Goal: Information Seeking & Learning: Learn about a topic

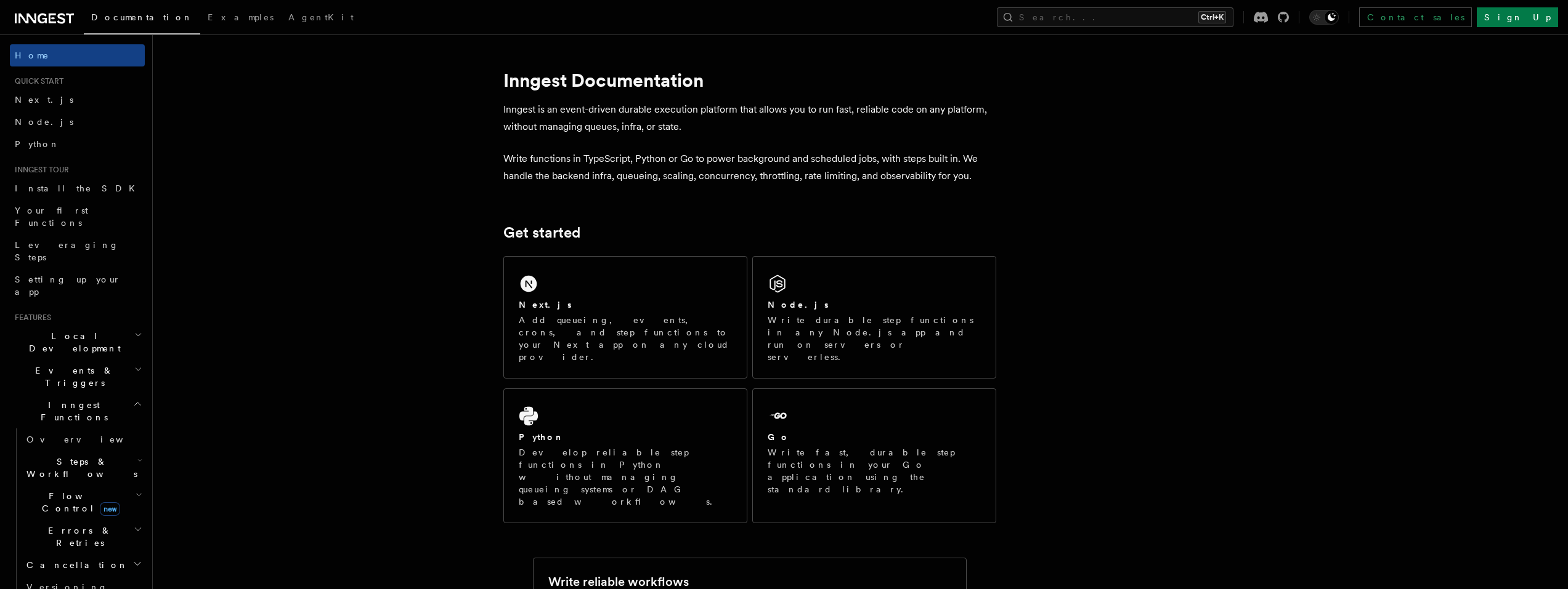
click at [42, 330] on span "Local Development" at bounding box center [72, 342] width 124 height 25
click at [40, 366] on span "Overview" at bounding box center [90, 371] width 127 height 10
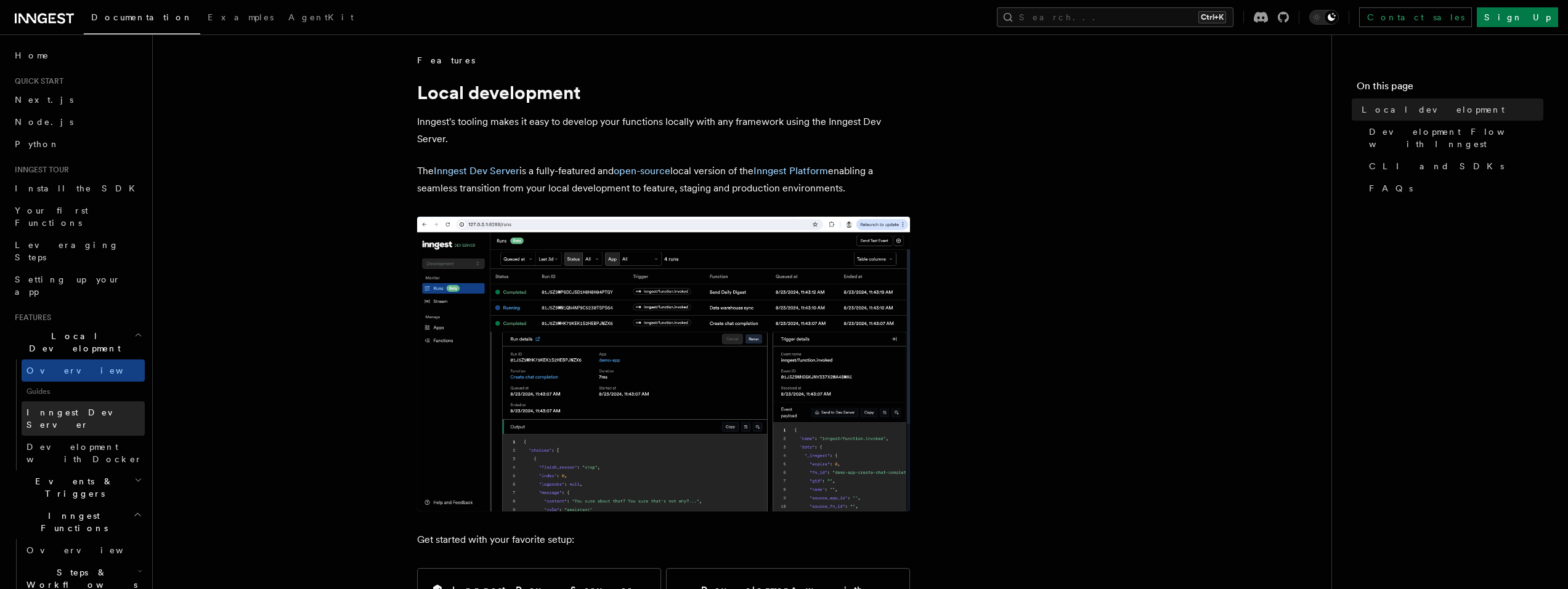
click at [35, 408] on span "Inngest Dev Server" at bounding box center [79, 419] width 105 height 22
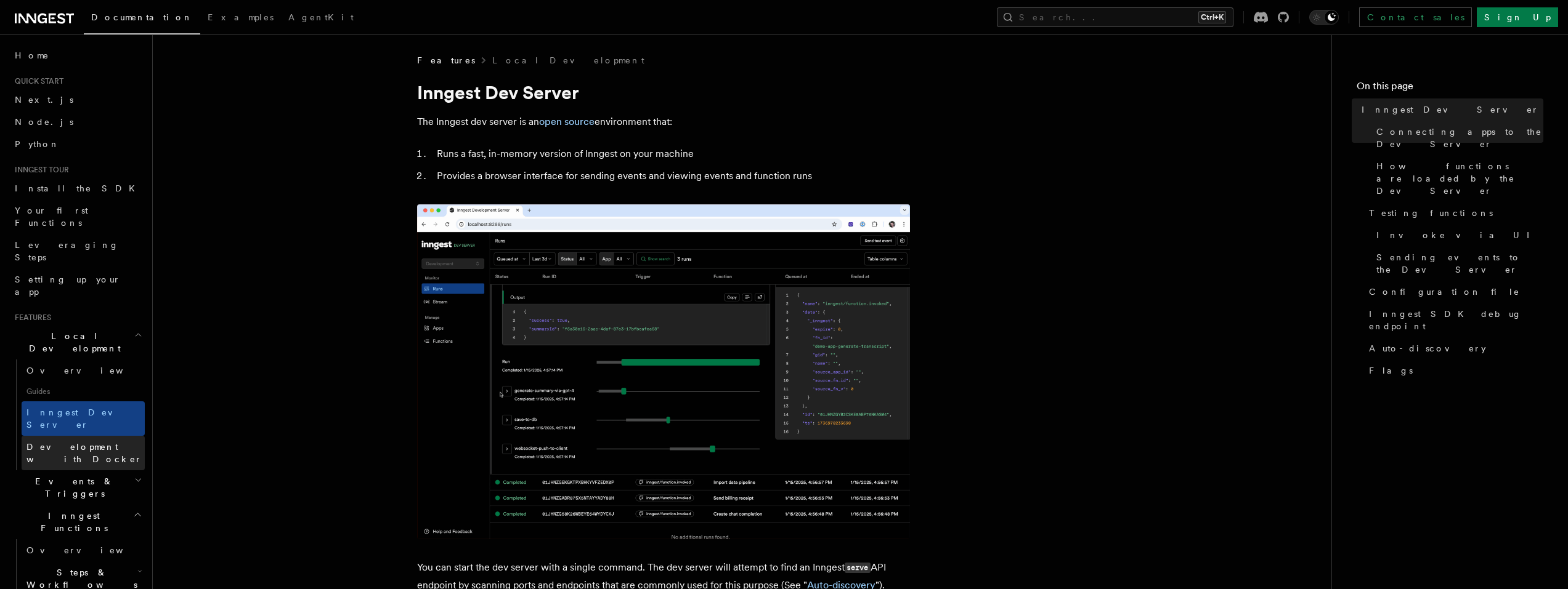
click at [35, 436] on link "Development with Docker" at bounding box center [83, 453] width 123 height 34
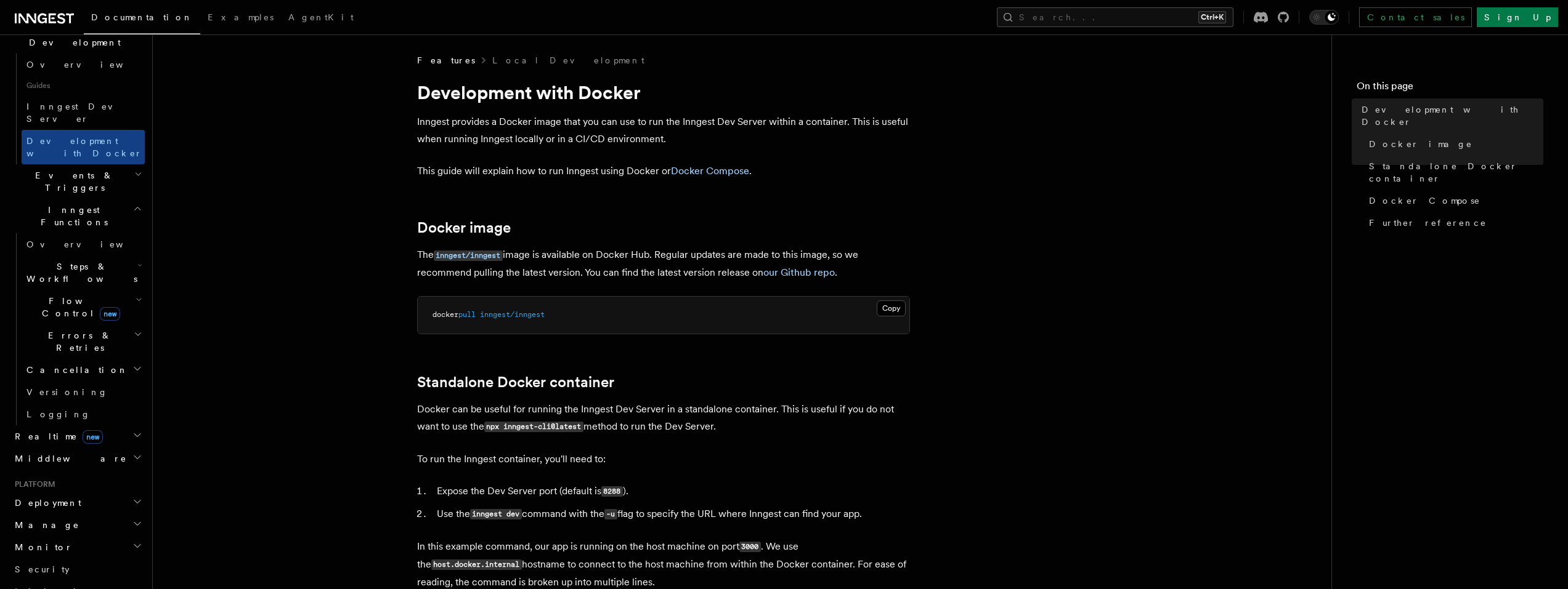
scroll to position [308, 0]
click at [32, 237] on span "Overview" at bounding box center [90, 243] width 127 height 13
